Goal: Transaction & Acquisition: Purchase product/service

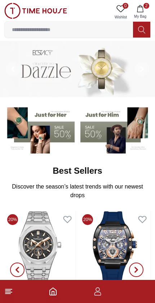
click at [142, 7] on icon "button" at bounding box center [140, 8] width 7 height 7
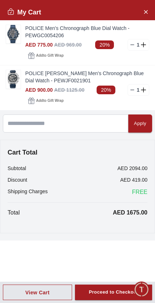
click at [9, 81] on img at bounding box center [13, 79] width 14 height 18
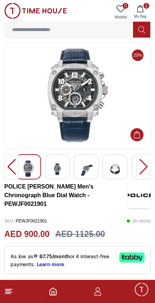
scroll to position [5, 0]
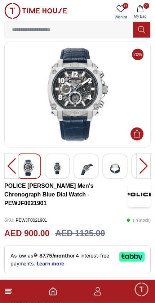
click at [145, 168] on div at bounding box center [143, 165] width 14 height 25
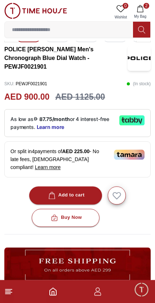
scroll to position [144, 0]
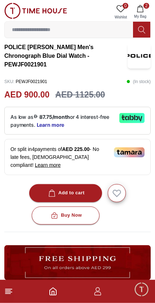
click at [140, 7] on icon "button" at bounding box center [140, 8] width 7 height 7
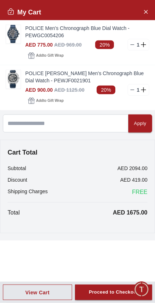
scroll to position [144, 0]
click at [43, 31] on link "POLICE Men's Chronograph Blue Dial Watch - PEWGC0054206" at bounding box center [87, 32] width 124 height 14
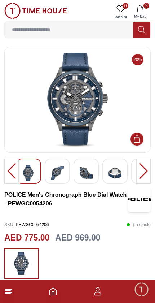
click at [53, 174] on img at bounding box center [57, 172] width 13 height 17
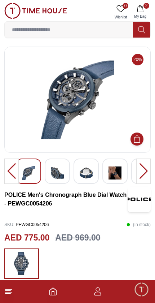
click at [56, 180] on img at bounding box center [57, 172] width 13 height 17
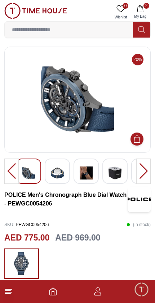
click at [89, 176] on img at bounding box center [86, 172] width 13 height 17
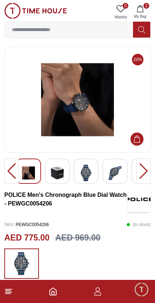
click at [120, 172] on img at bounding box center [115, 172] width 13 height 17
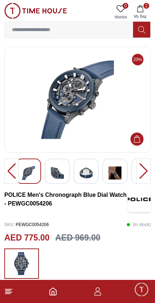
click at [24, 178] on img at bounding box center [28, 172] width 13 height 17
click at [8, 169] on div at bounding box center [11, 170] width 14 height 25
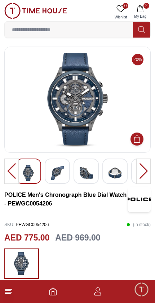
click at [31, 172] on img at bounding box center [28, 172] width 13 height 17
click at [142, 7] on icon "button" at bounding box center [140, 8] width 6 height 7
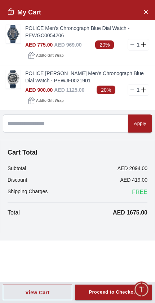
click at [11, 72] on img at bounding box center [13, 79] width 14 height 18
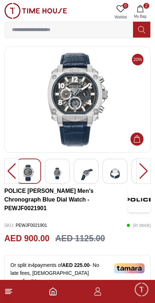
click at [145, 6] on span "2" at bounding box center [147, 6] width 6 height 6
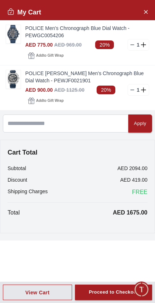
click at [13, 82] on img at bounding box center [13, 79] width 14 height 18
click at [9, 75] on img at bounding box center [13, 79] width 14 height 18
click at [16, 82] on img at bounding box center [13, 79] width 14 height 18
click at [49, 79] on link "POLICE [PERSON_NAME] Men's Chronograph Blue Dial Watch - PEWJF0021901" at bounding box center [87, 77] width 124 height 14
click at [15, 83] on img at bounding box center [13, 79] width 14 height 18
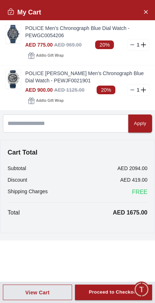
click at [147, 12] on icon "Close Account" at bounding box center [146, 11] width 6 height 9
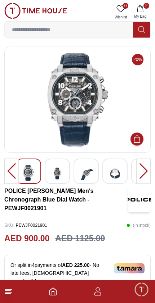
click at [51, 176] on img at bounding box center [57, 173] width 13 height 18
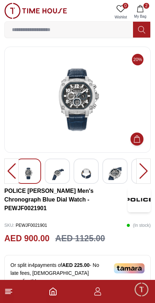
click at [56, 177] on img at bounding box center [57, 173] width 13 height 18
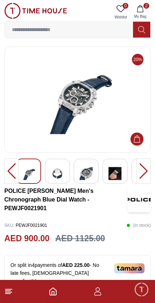
click at [83, 171] on img at bounding box center [86, 173] width 13 height 18
